Goal: Communication & Community: Answer question/provide support

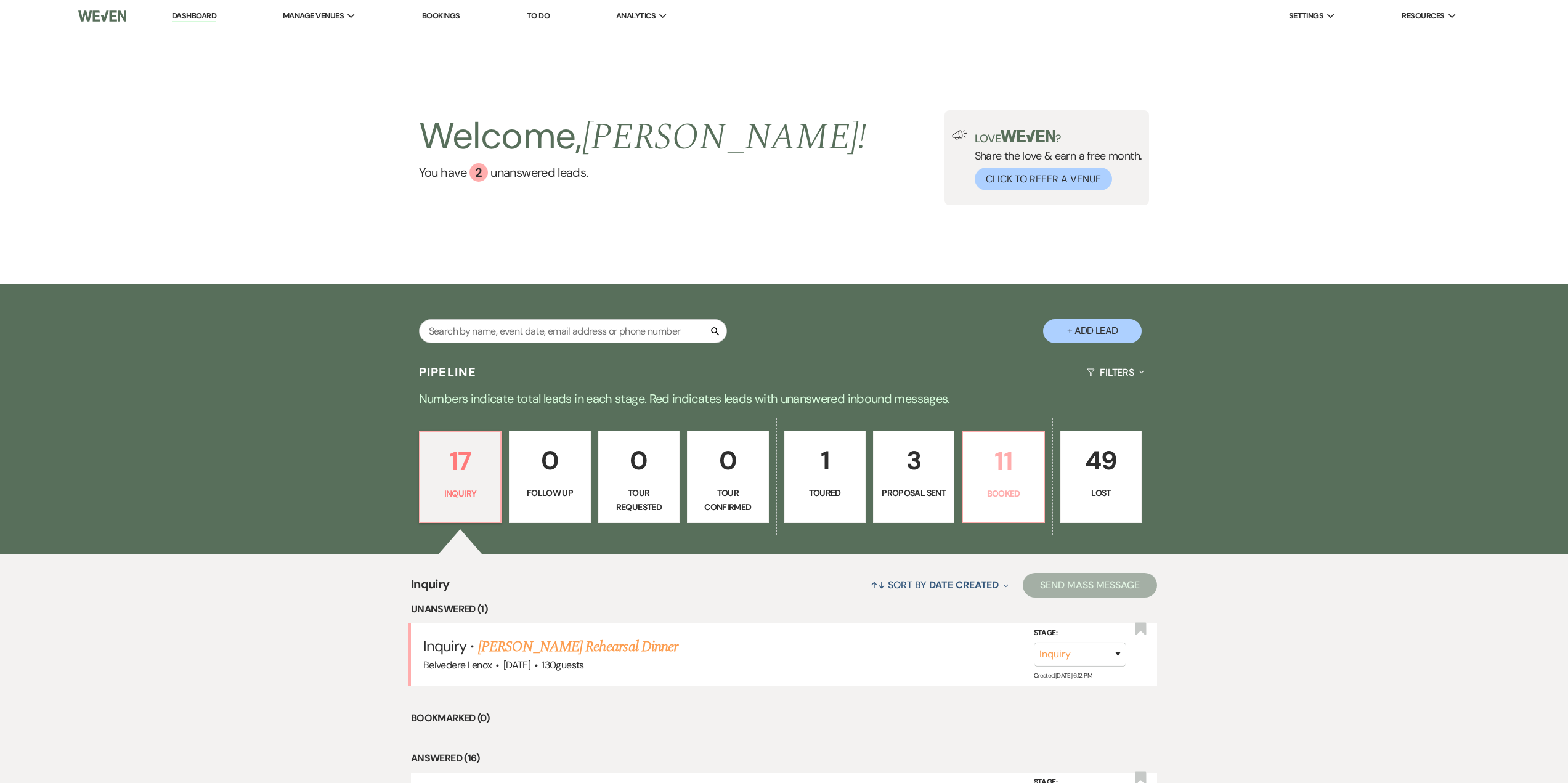
click at [986, 481] on p "11" at bounding box center [1003, 461] width 65 height 41
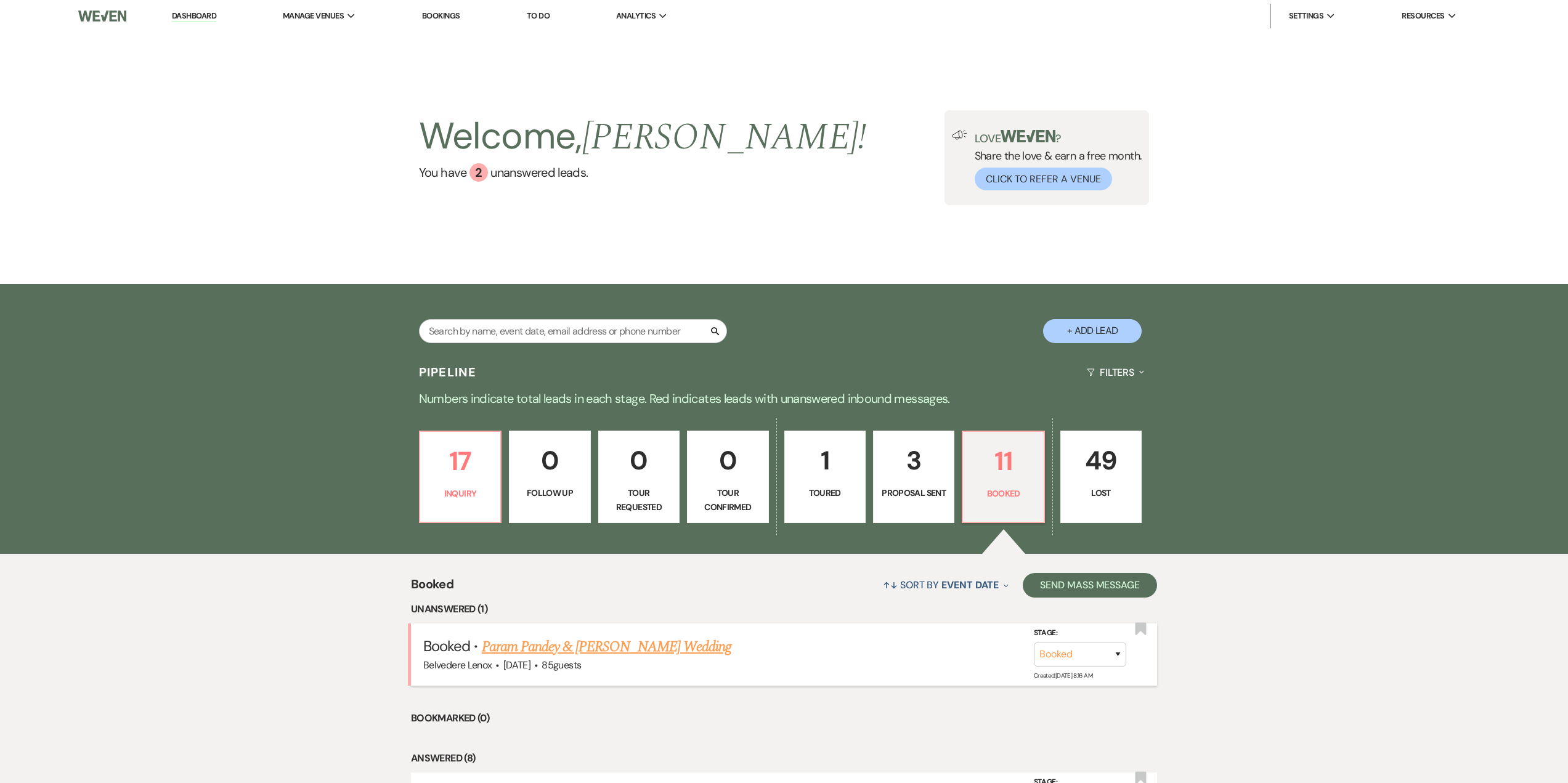
click at [581, 644] on link "Param Pandey & [PERSON_NAME] Wedding" at bounding box center [606, 648] width 250 height 23
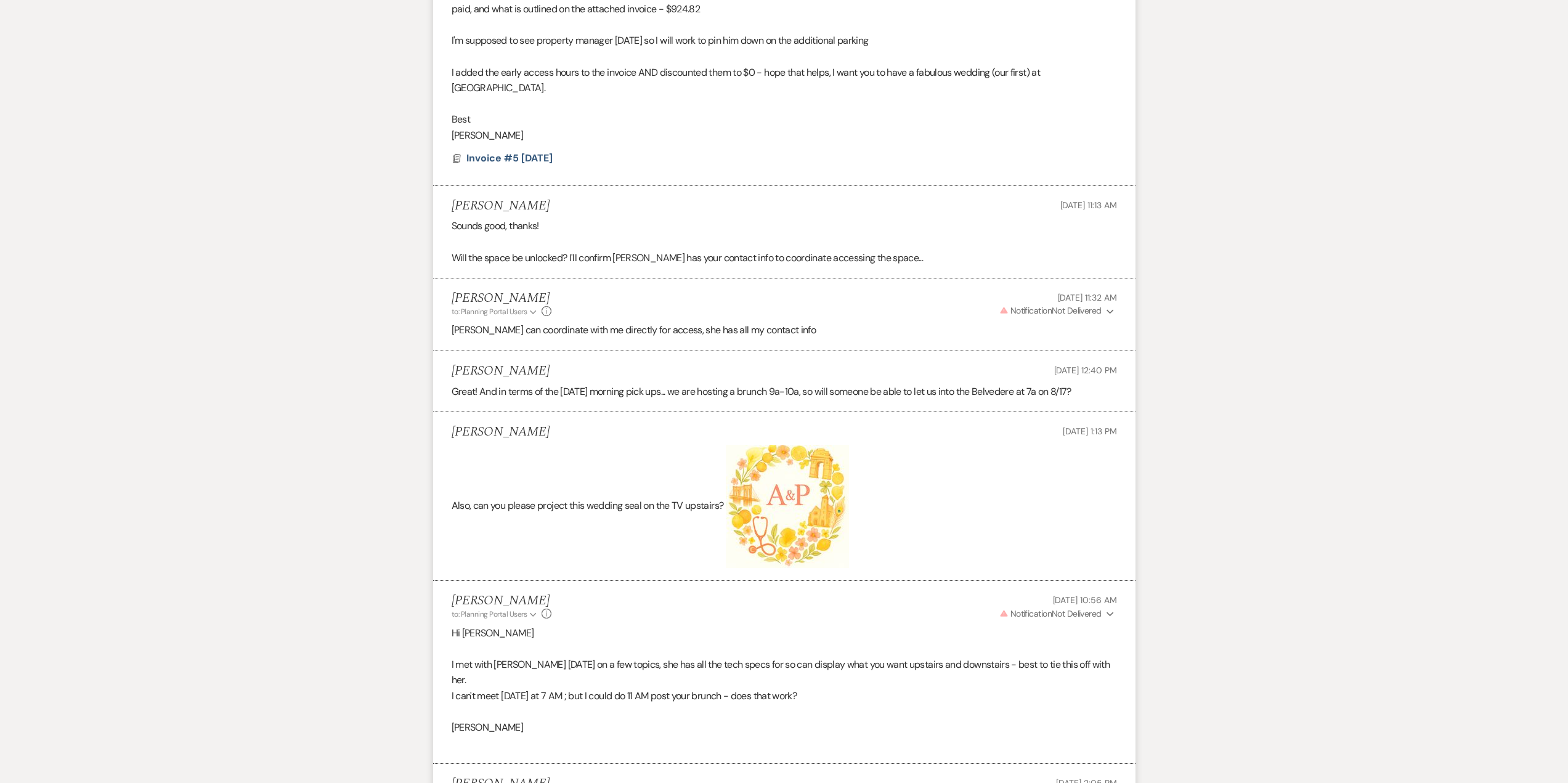
scroll to position [1849, 0]
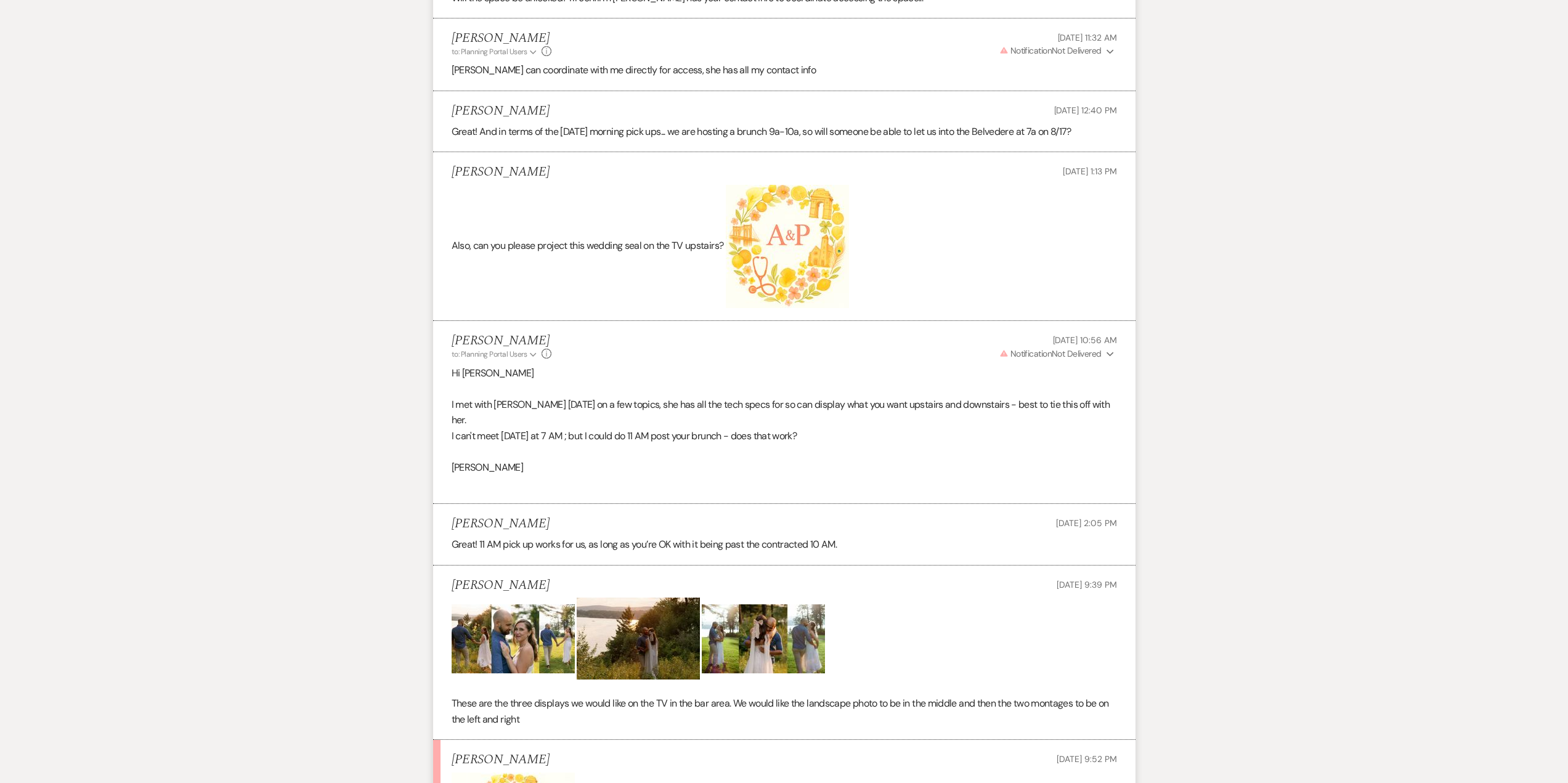
click at [771, 205] on img at bounding box center [787, 246] width 123 height 123
click at [490, 605] on img at bounding box center [513, 640] width 123 height 69
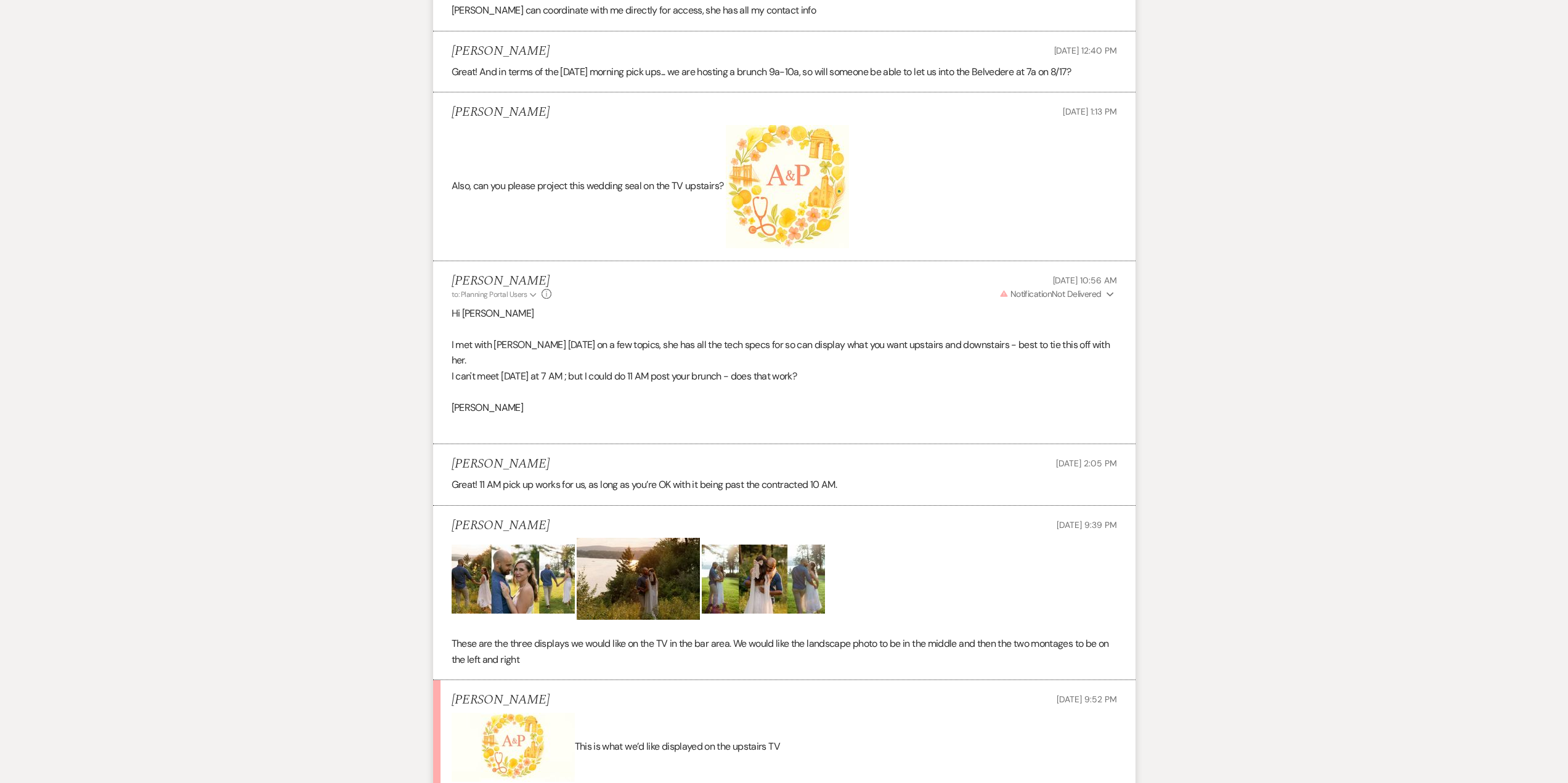
scroll to position [2034, 0]
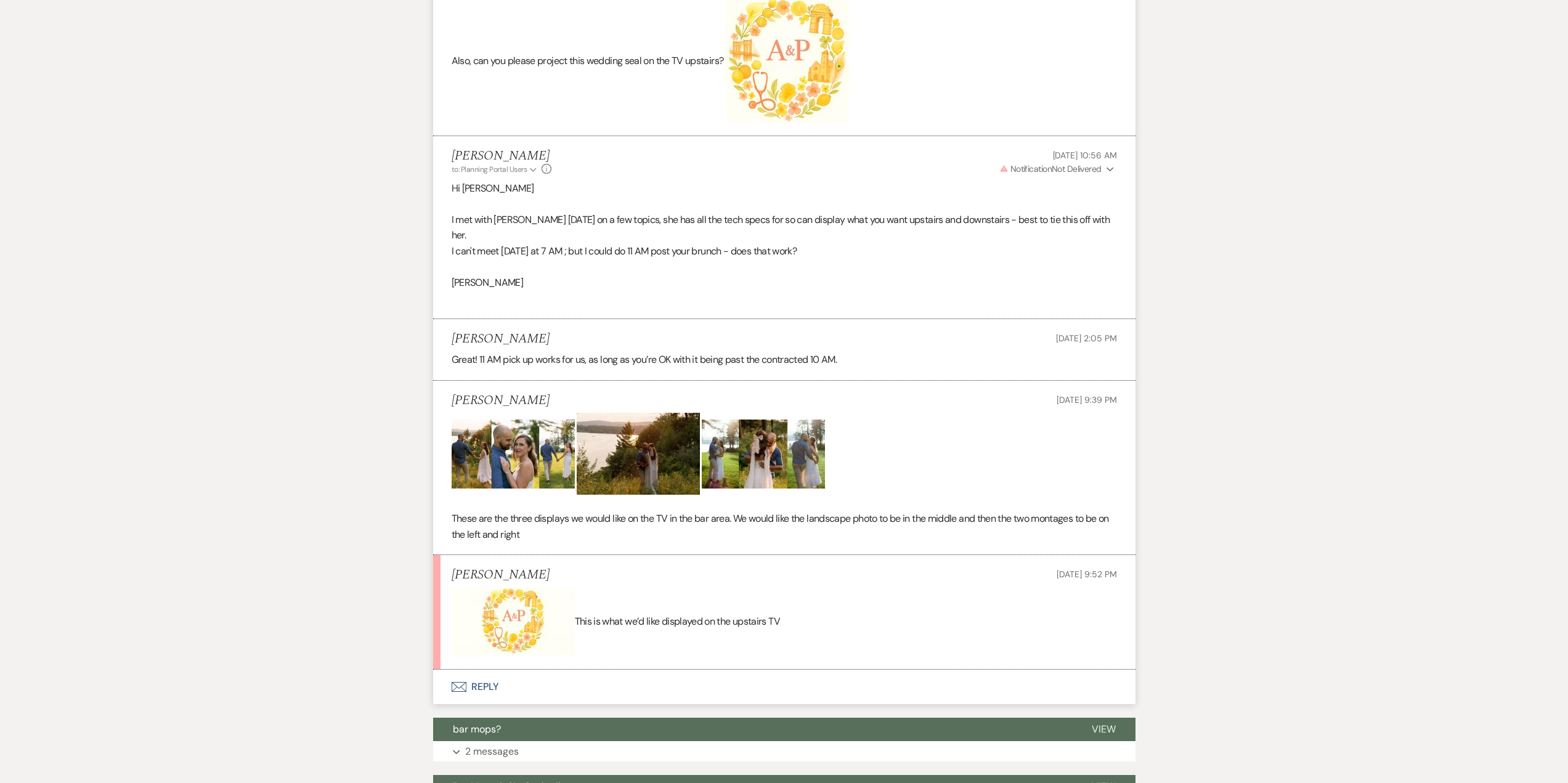
click at [541, 420] on img at bounding box center [513, 454] width 123 height 69
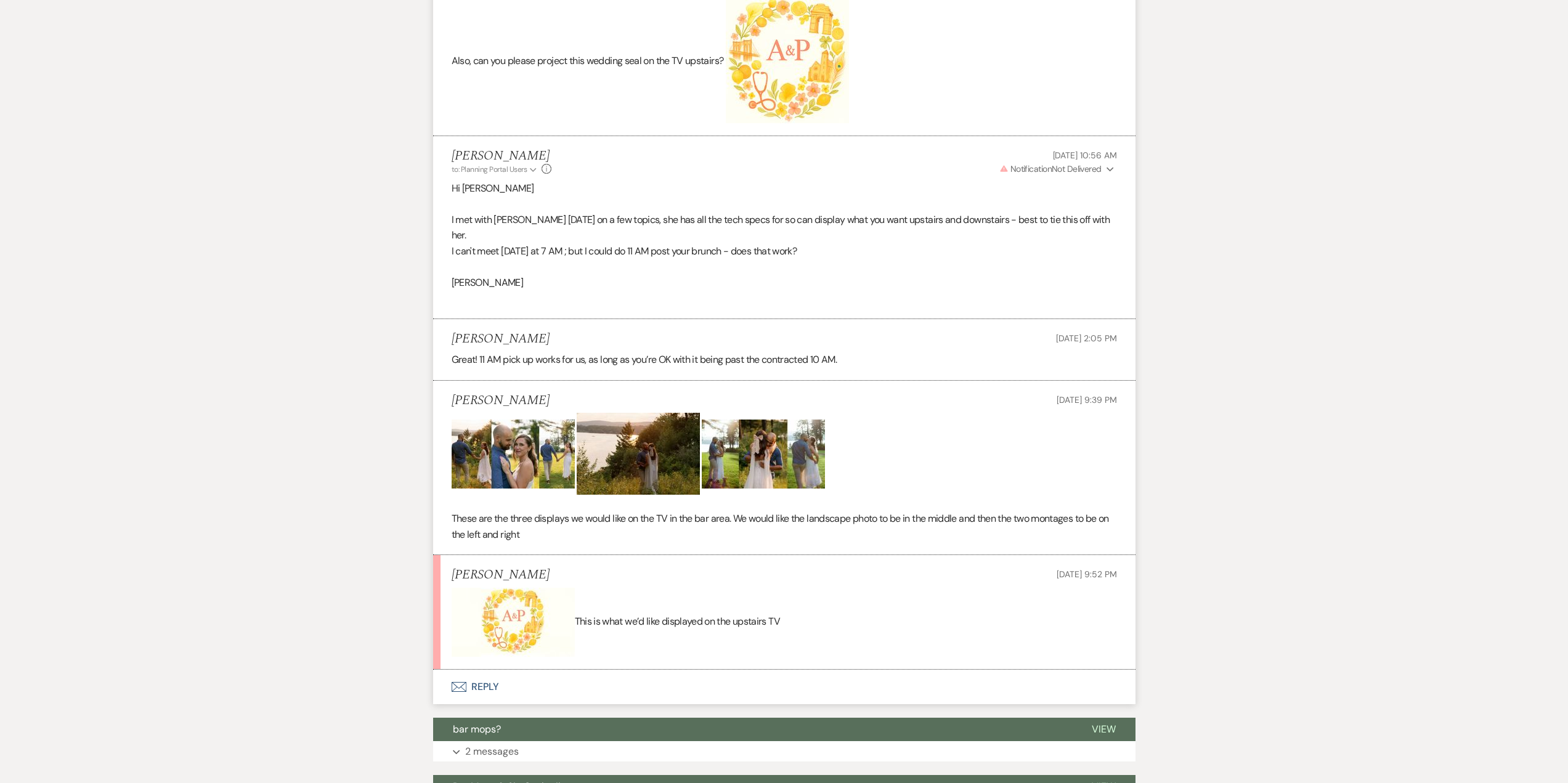
click at [524, 420] on img at bounding box center [513, 454] width 123 height 69
click at [596, 413] on img at bounding box center [638, 454] width 123 height 82
click at [631, 413] on img at bounding box center [638, 454] width 123 height 82
